Goal: Task Accomplishment & Management: Complete application form

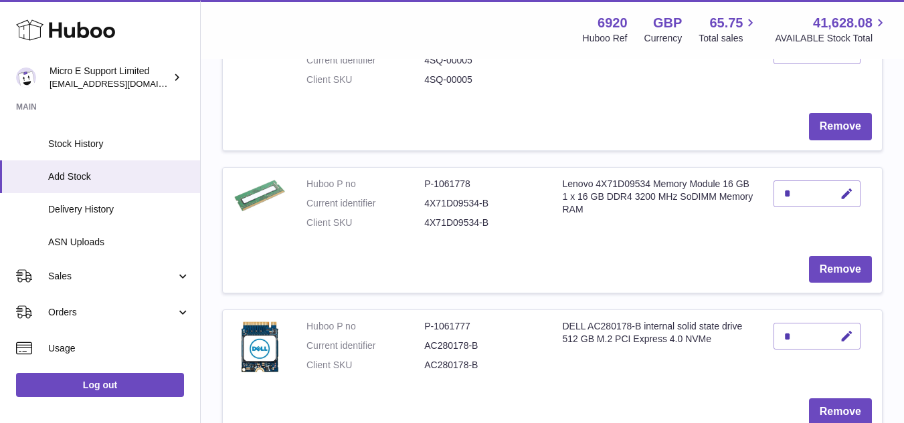
scroll to position [268, 0]
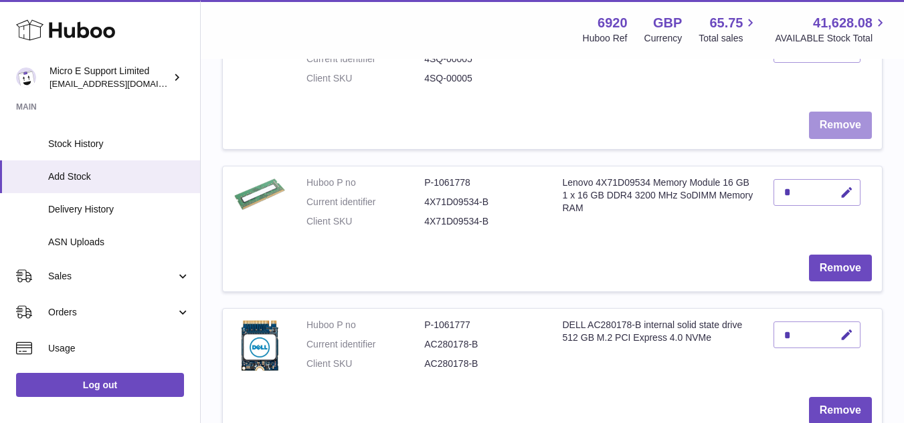
click at [826, 127] on button "Remove" at bounding box center [840, 125] width 63 height 27
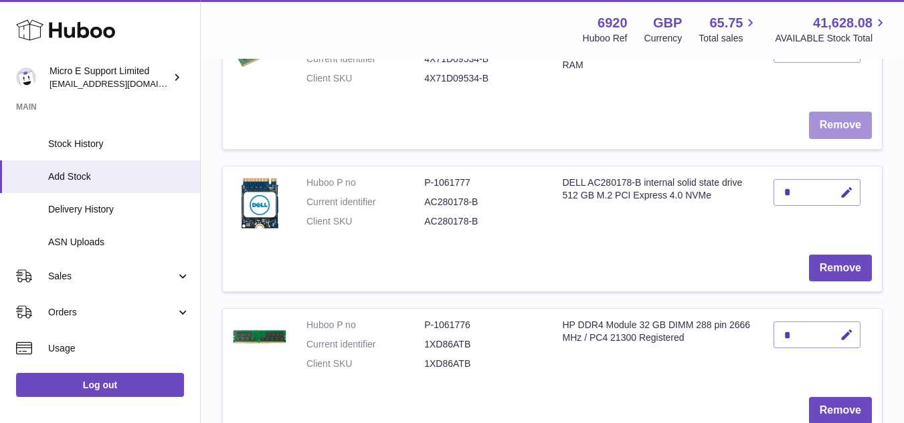
click at [830, 132] on button "Remove" at bounding box center [840, 125] width 63 height 27
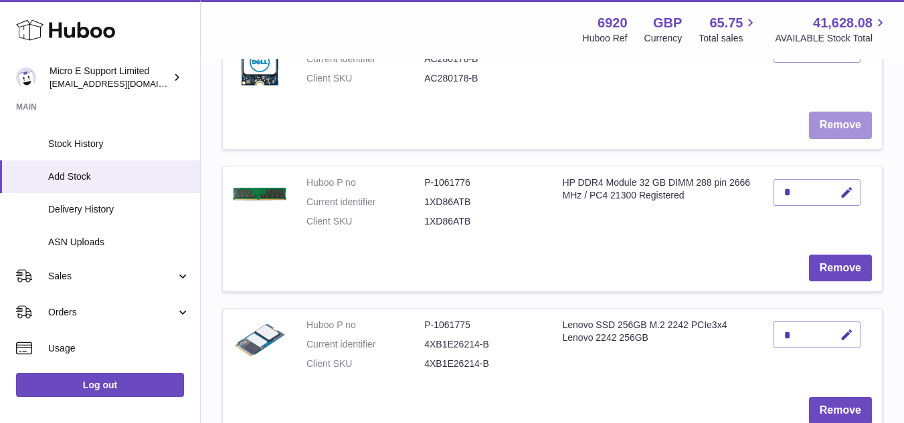
click at [832, 131] on button "Remove" at bounding box center [840, 125] width 63 height 27
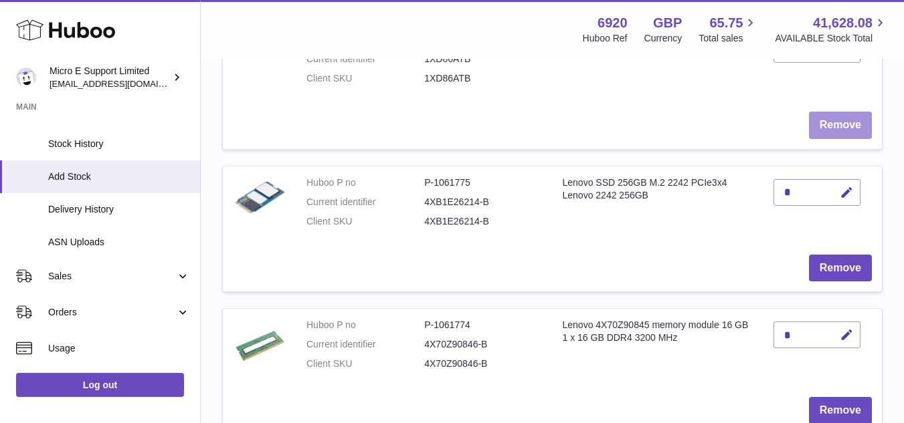
click at [832, 131] on button "Remove" at bounding box center [840, 125] width 63 height 27
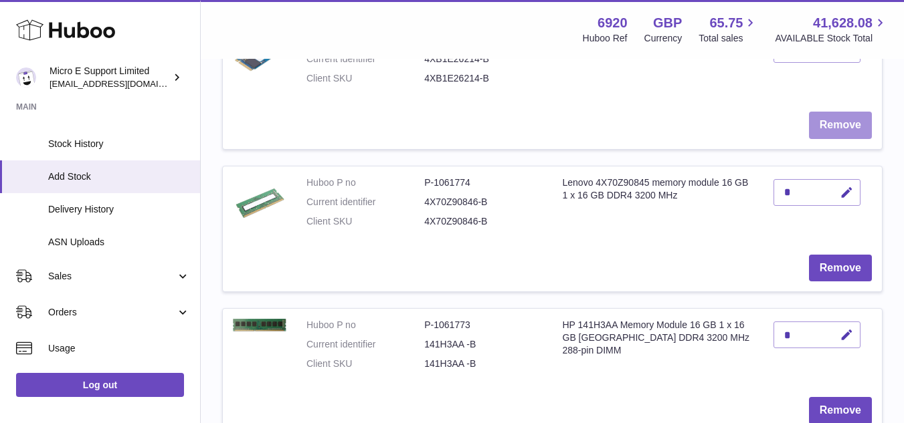
click at [832, 131] on button "Remove" at bounding box center [840, 125] width 63 height 27
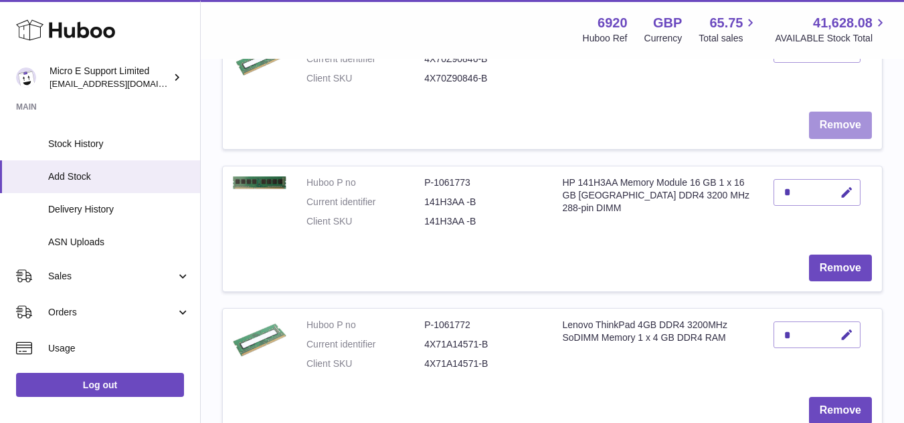
click at [832, 131] on button "Remove" at bounding box center [840, 125] width 63 height 27
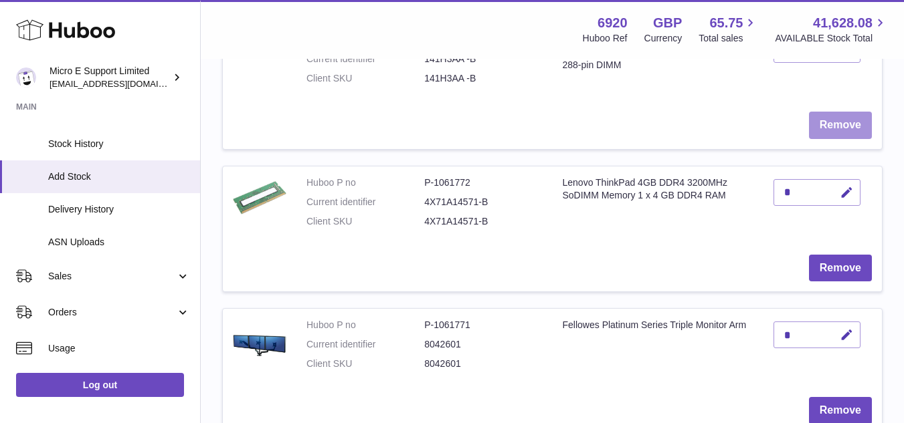
click at [832, 131] on button "Remove" at bounding box center [840, 125] width 63 height 27
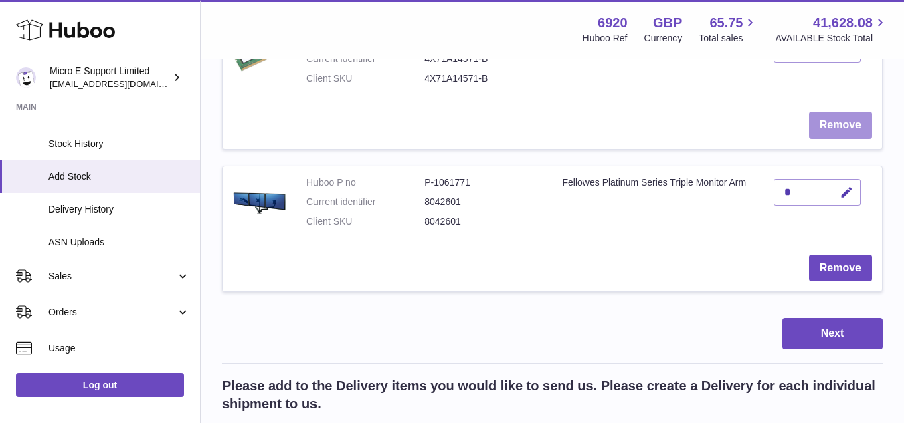
click at [832, 131] on button "Remove" at bounding box center [840, 125] width 63 height 27
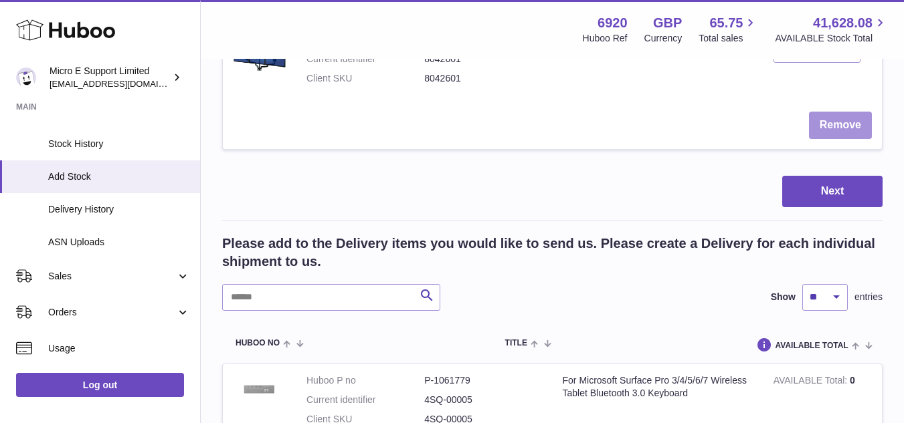
click at [832, 131] on button "Remove" at bounding box center [840, 125] width 63 height 27
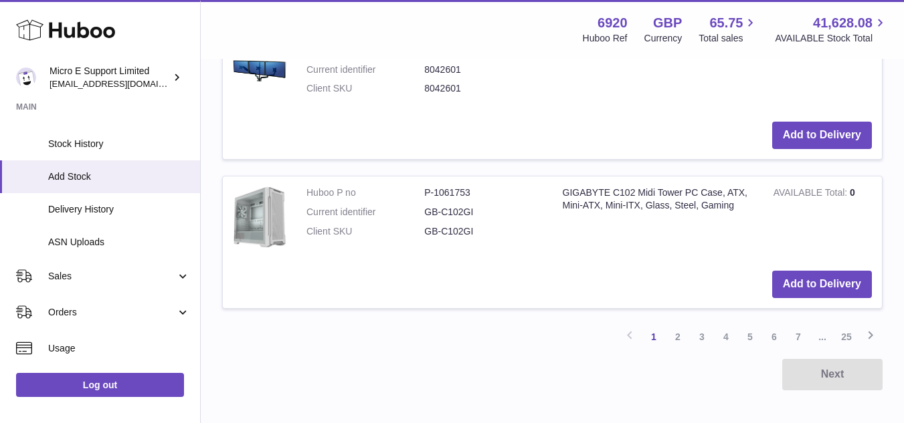
scroll to position [1581, 0]
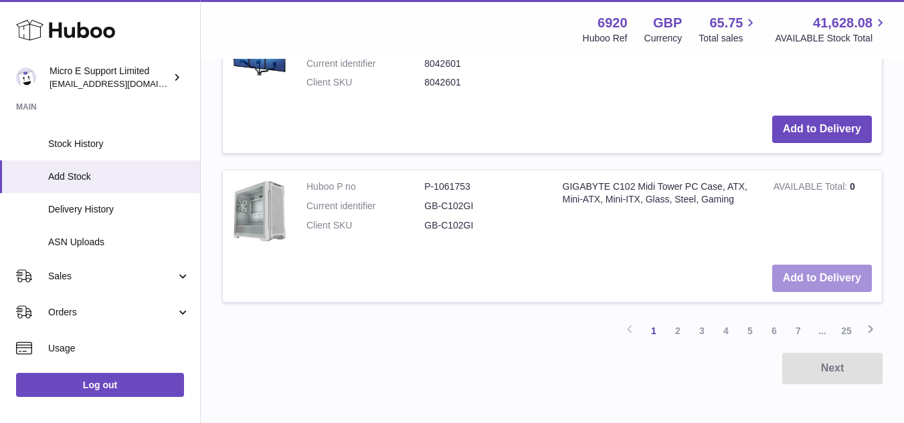
click at [797, 280] on button "Add to Delivery" at bounding box center [822, 278] width 100 height 27
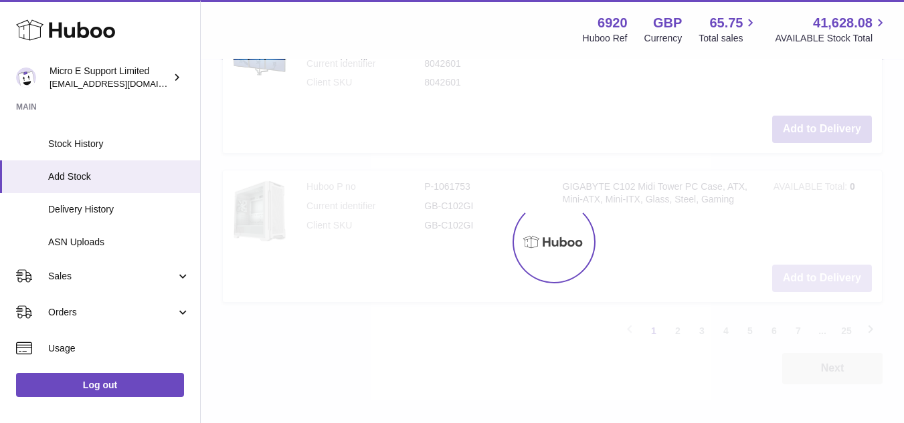
scroll to position [1753, 0]
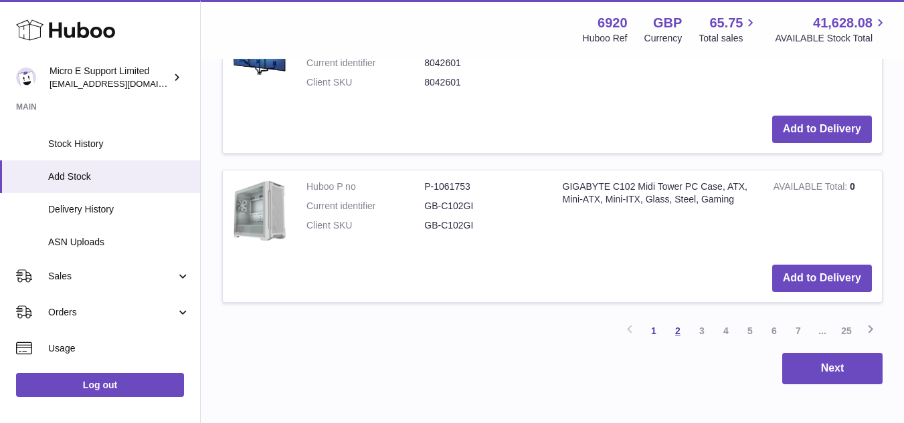
click at [676, 334] on link "2" at bounding box center [678, 331] width 24 height 24
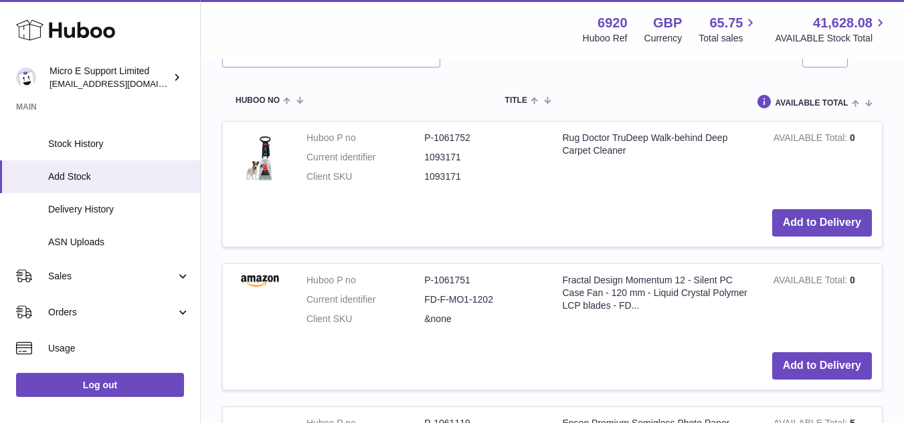
scroll to position [528, 0]
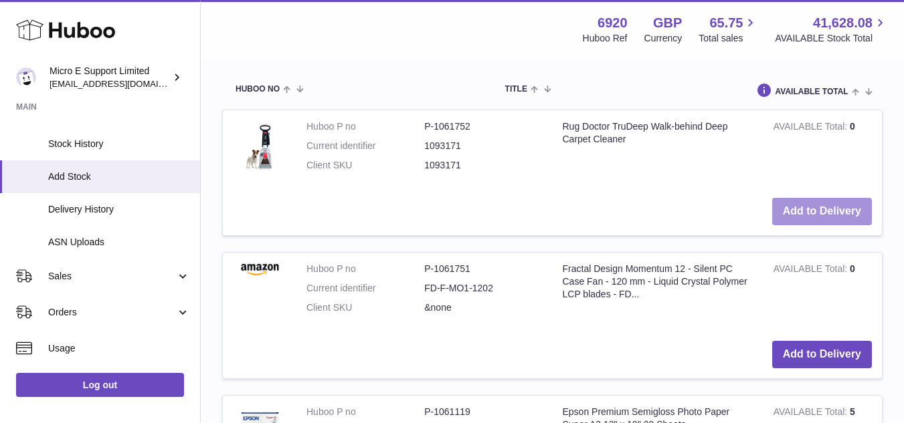
click at [808, 205] on button "Add to Delivery" at bounding box center [822, 211] width 100 height 27
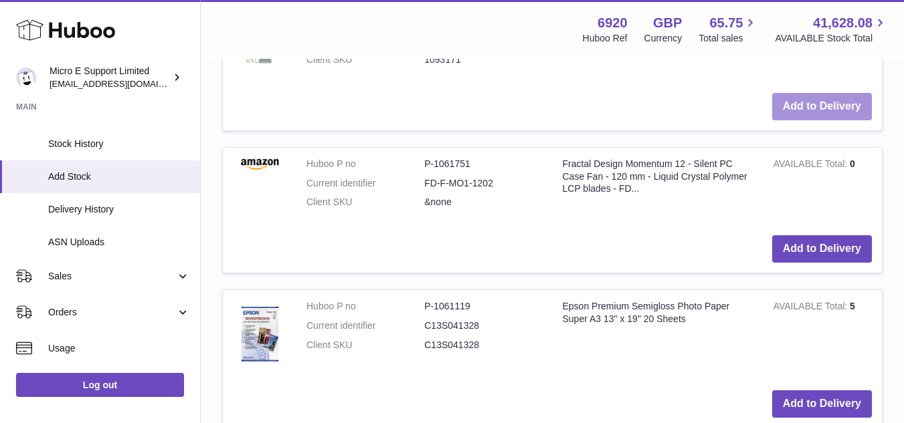
scroll to position [805, 0]
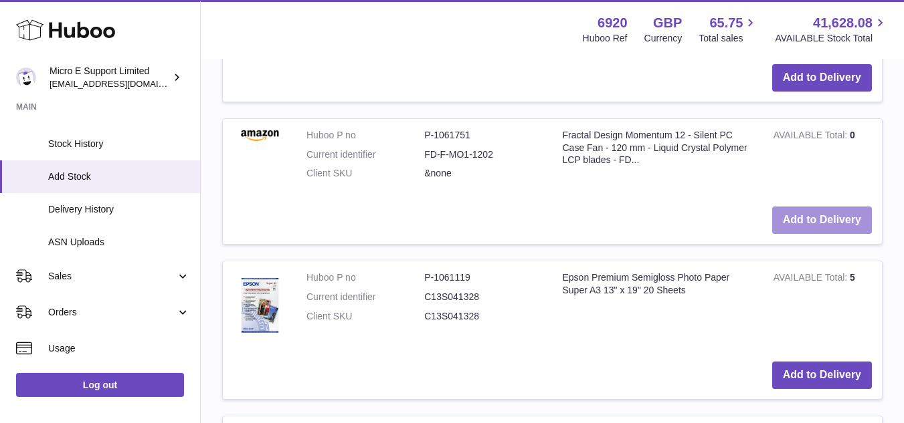
click at [826, 224] on button "Add to Delivery" at bounding box center [822, 220] width 100 height 27
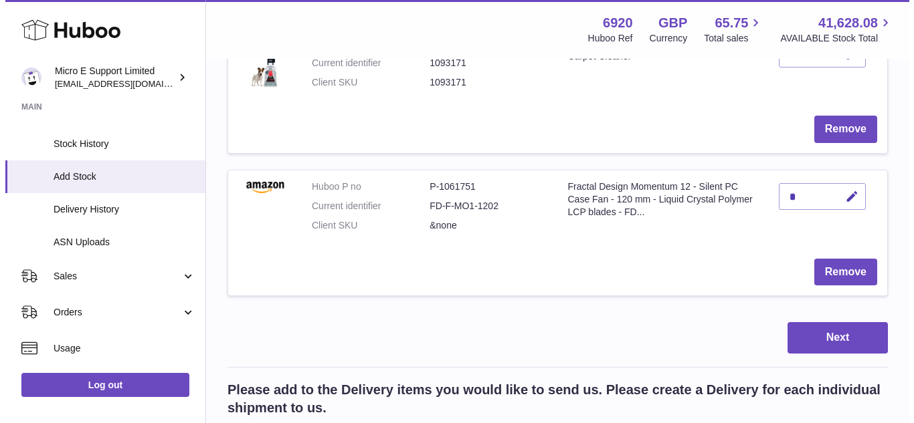
scroll to position [413, 0]
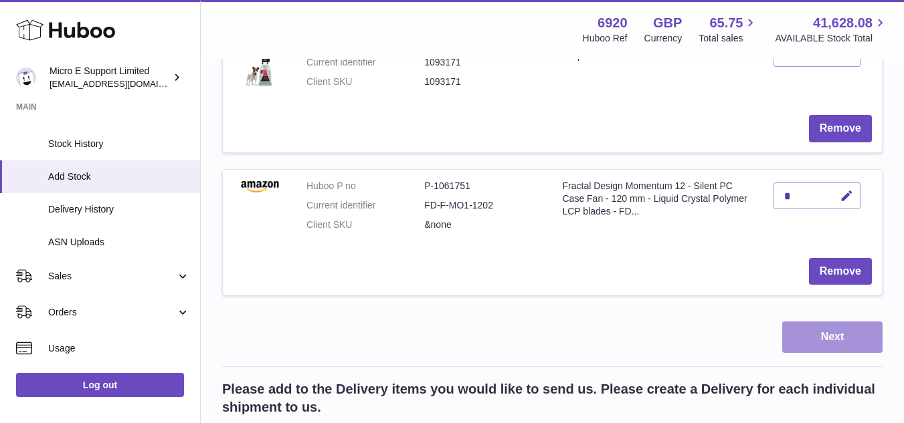
click at [838, 329] on button "Next" at bounding box center [832, 337] width 100 height 31
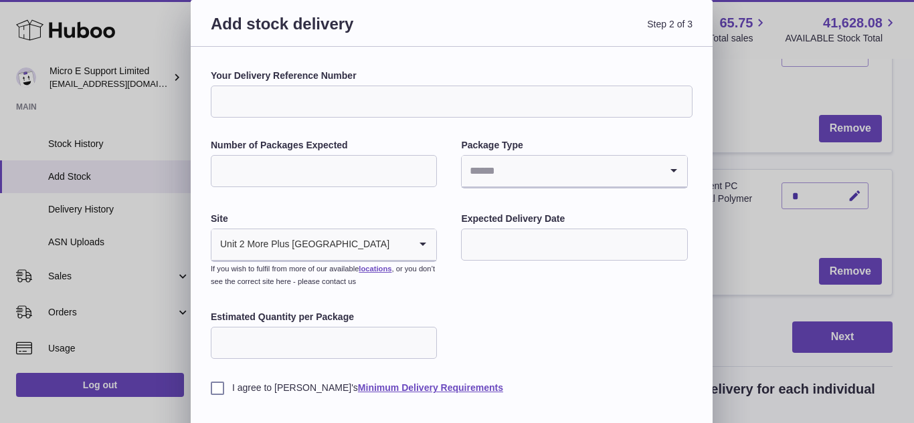
click at [314, 108] on input "Your Delivery Reference Number" at bounding box center [452, 102] width 482 height 32
click at [438, 96] on input "Your Delivery Reference Number" at bounding box center [452, 102] width 482 height 32
paste input "**********"
drag, startPoint x: 262, startPoint y: 101, endPoint x: 131, endPoint y: 92, distance: 131.5
click at [131, 92] on div "**********" at bounding box center [457, 238] width 914 height 476
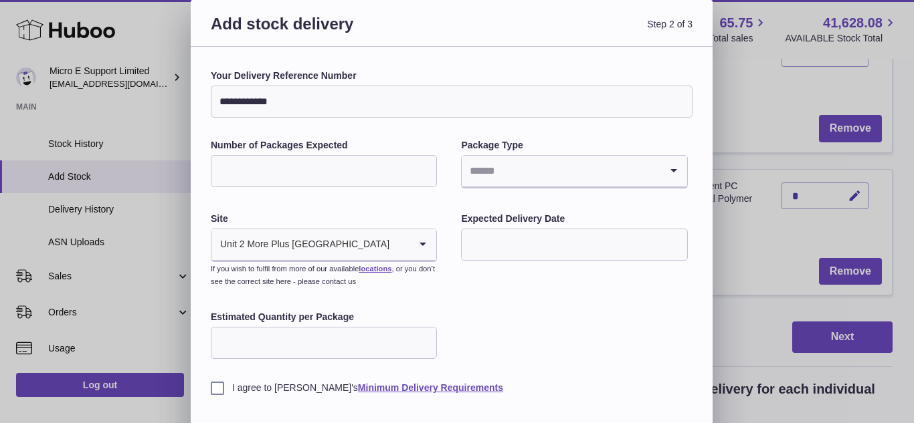
type input "**********"
drag, startPoint x: 256, startPoint y: 168, endPoint x: 285, endPoint y: 163, distance: 29.1
click at [256, 168] on input "Number of Packages Expected" at bounding box center [324, 171] width 226 height 32
type input "*"
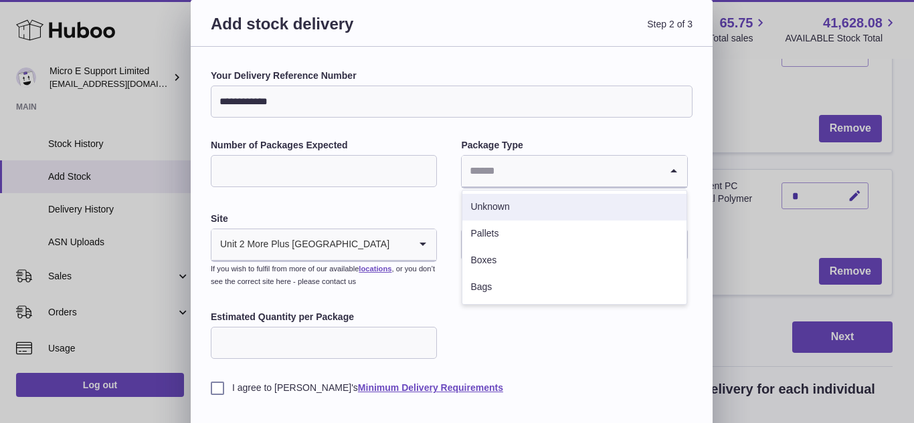
click at [295, 166] on input "*" at bounding box center [324, 171] width 226 height 32
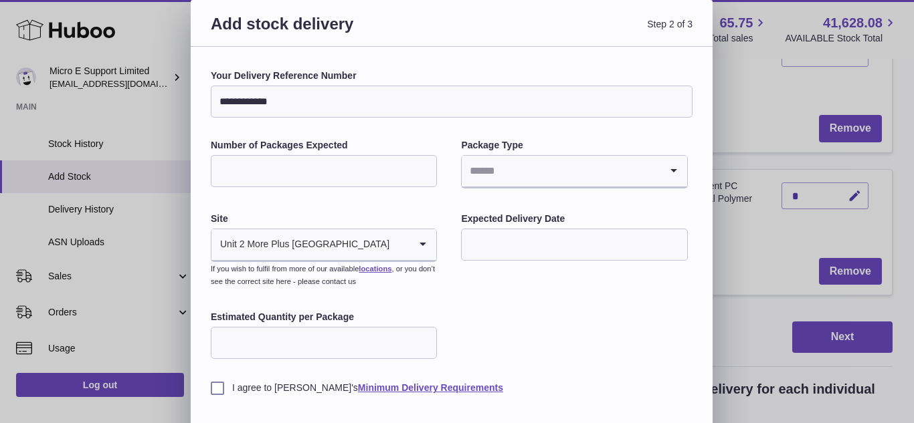
click at [295, 166] on input "*" at bounding box center [324, 171] width 226 height 32
type input "*"
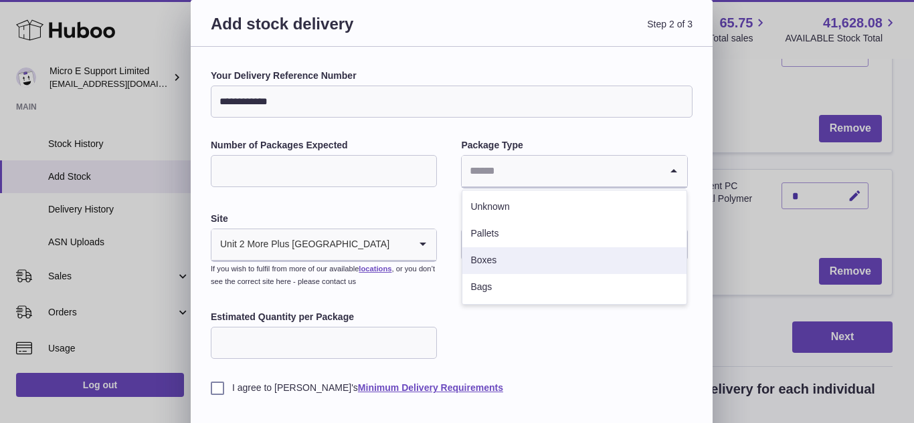
click at [506, 258] on li "Boxes" at bounding box center [573, 261] width 223 height 27
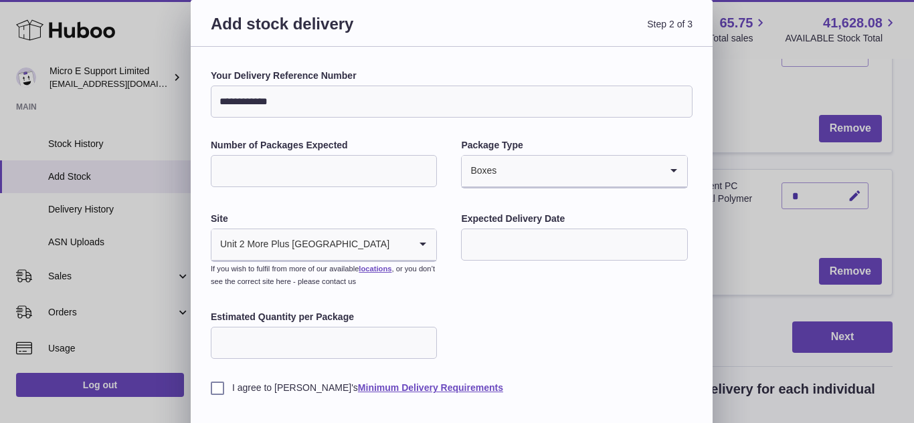
click at [553, 327] on div "**********" at bounding box center [452, 232] width 482 height 325
click at [513, 248] on input "text" at bounding box center [574, 245] width 226 height 32
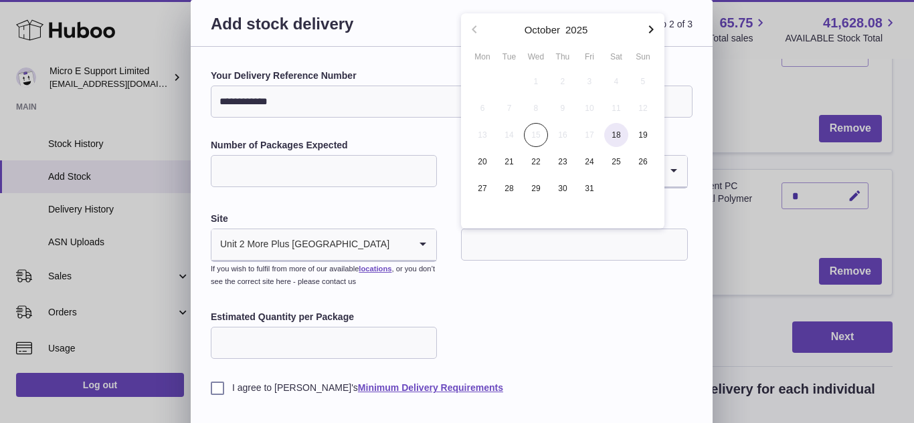
click at [615, 136] on span "18" at bounding box center [616, 135] width 24 height 24
type input "**********"
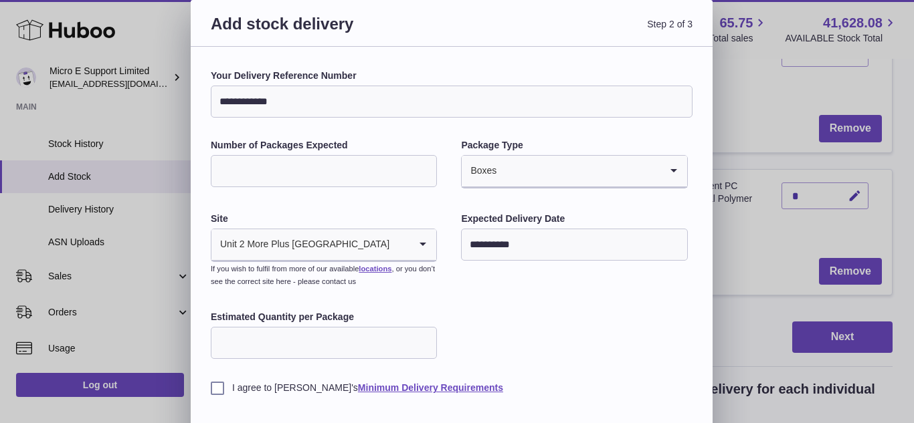
click at [355, 345] on input "Estimated Quantity per Package" at bounding box center [324, 343] width 226 height 32
click at [521, 310] on div "**********" at bounding box center [452, 232] width 482 height 325
click at [274, 346] on input "**" at bounding box center [324, 343] width 226 height 32
type input "*"
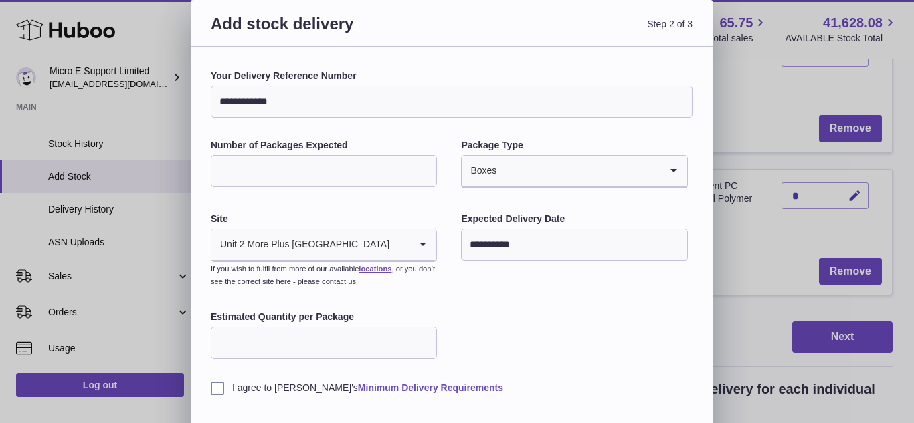
type input "*"
click at [219, 387] on label "I agree to Huboo's Minimum Delivery Requirements" at bounding box center [452, 388] width 482 height 13
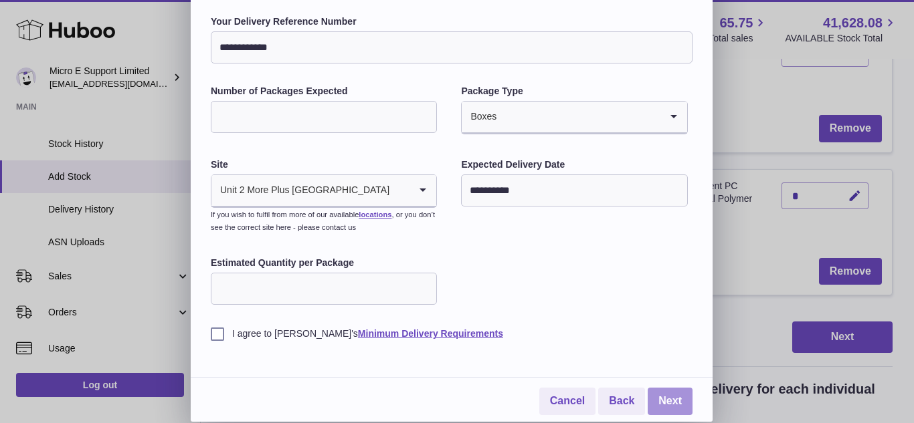
drag, startPoint x: 673, startPoint y: 399, endPoint x: 669, endPoint y: 390, distance: 10.2
click at [673, 399] on link "Next" at bounding box center [670, 401] width 45 height 27
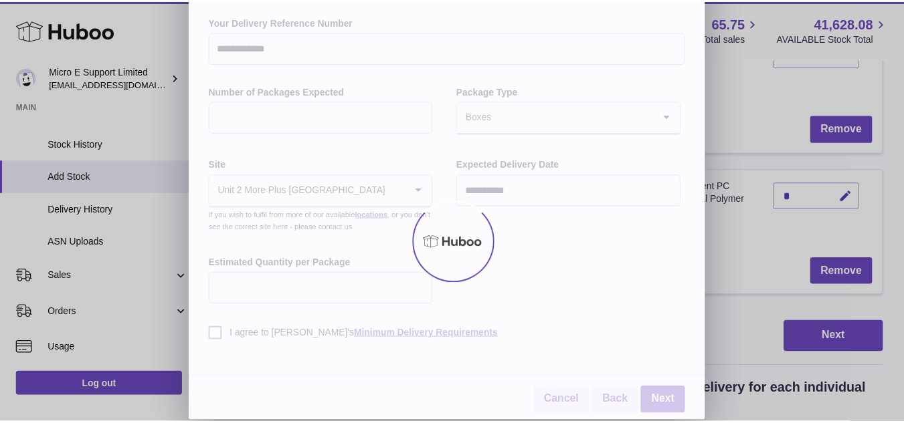
scroll to position [0, 0]
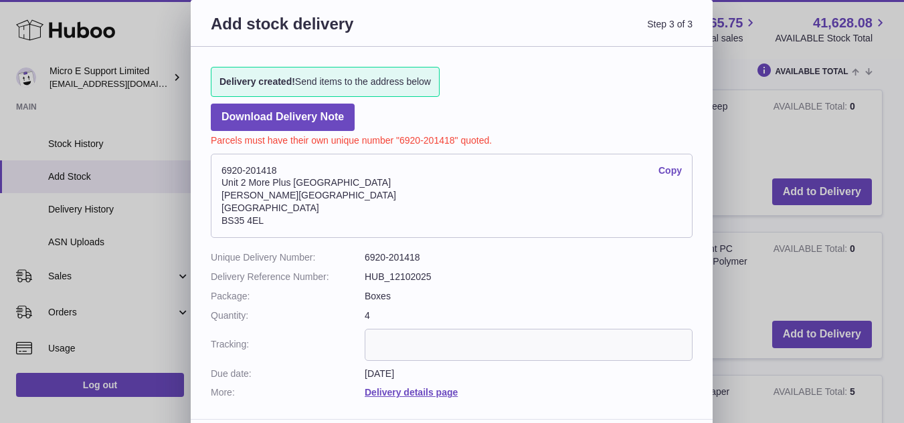
click at [492, 349] on input "text" at bounding box center [529, 345] width 328 height 32
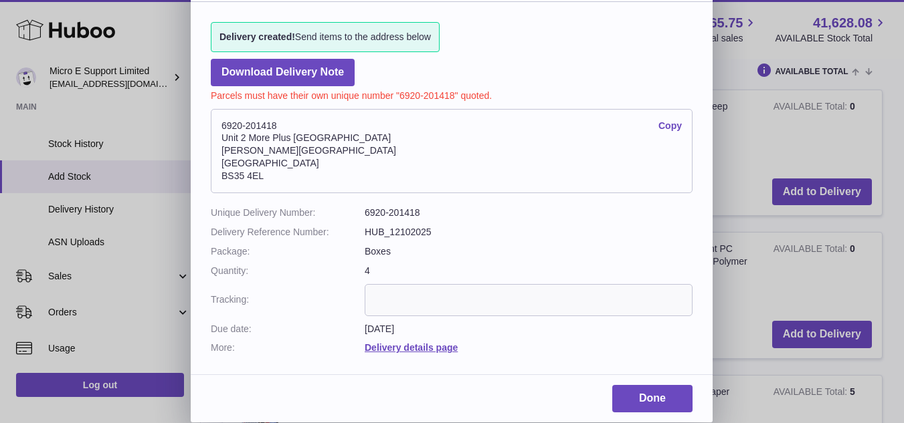
scroll to position [45, 0]
click at [403, 298] on input "text" at bounding box center [529, 300] width 328 height 32
paste input "**********"
type input "**********"
click at [561, 393] on div "Done" at bounding box center [452, 403] width 522 height 37
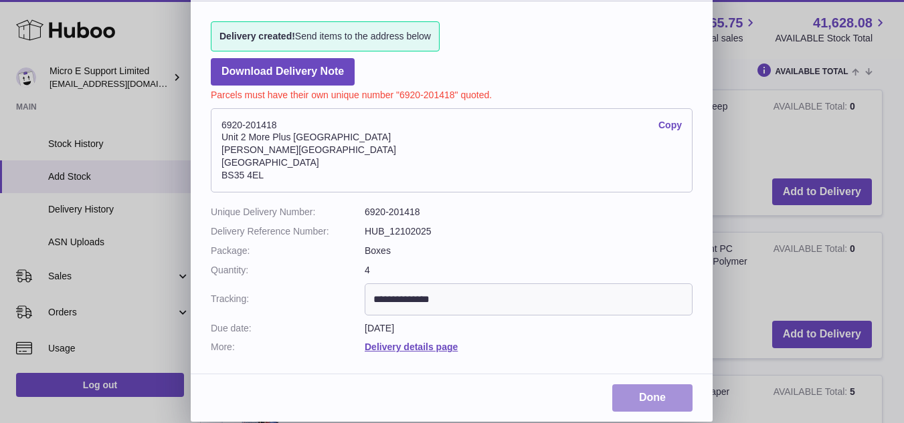
click at [646, 395] on link "Done" at bounding box center [652, 398] width 80 height 27
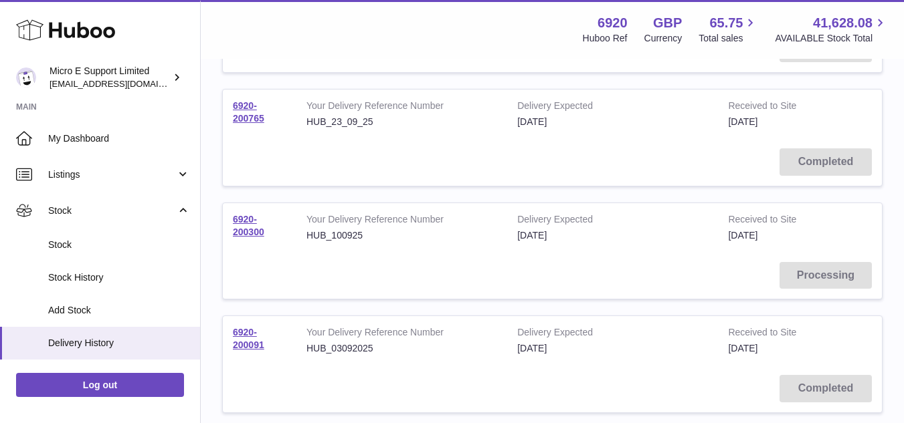
scroll to position [736, 0]
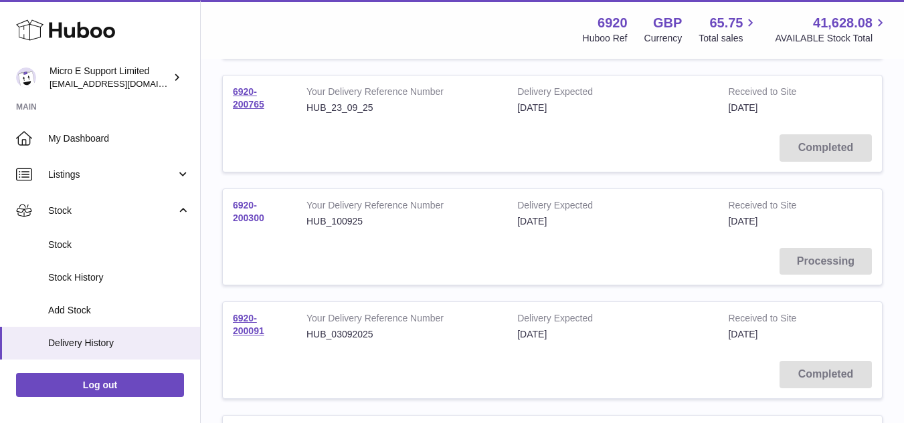
click at [246, 218] on link "6920-200300" at bounding box center [248, 211] width 31 height 23
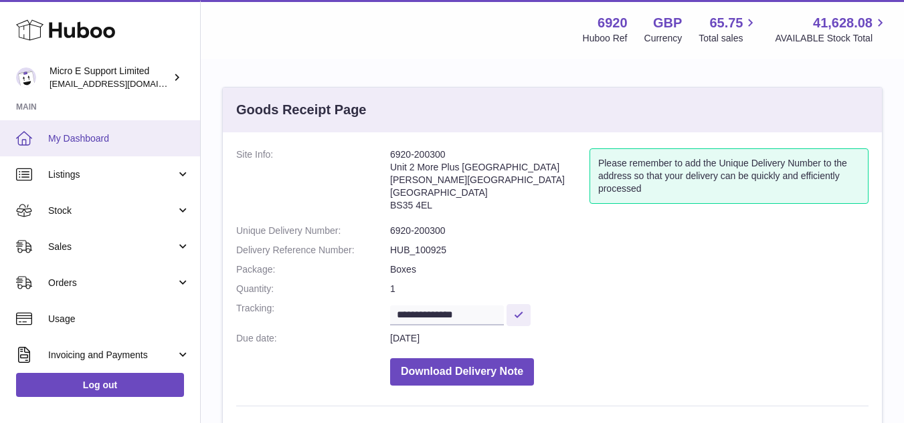
click at [104, 145] on link "My Dashboard" at bounding box center [100, 138] width 200 height 36
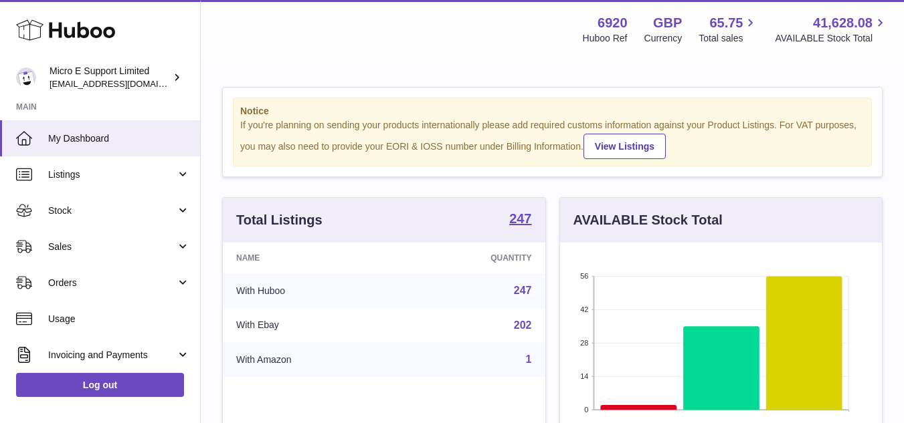
scroll to position [209, 322]
